Goal: Go to known website: Access a specific website the user already knows

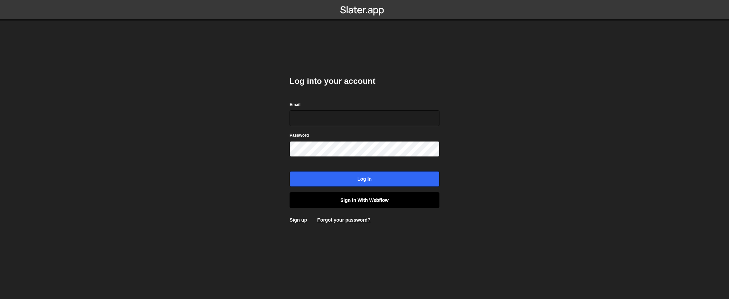
type input "contact@muratdesigns.com"
click at [358, 193] on link "Sign in with Webflow" at bounding box center [364, 200] width 150 height 16
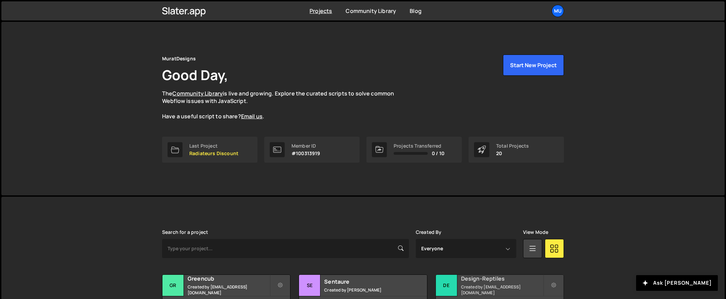
scroll to position [84, 0]
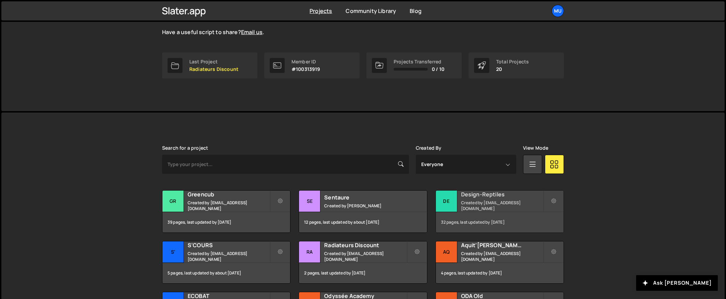
click at [497, 206] on small "Created by muratdesigns1@gmail.com" at bounding box center [502, 206] width 82 height 12
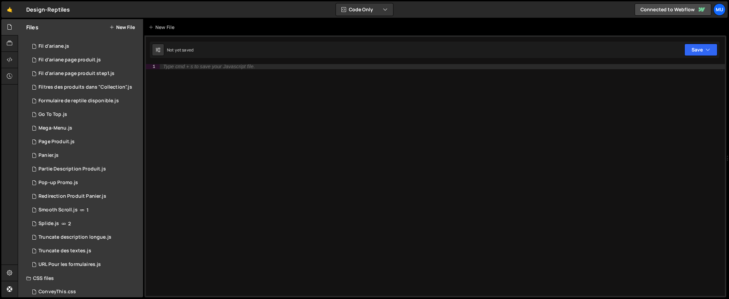
scroll to position [140, 0]
